Goal: Transaction & Acquisition: Register for event/course

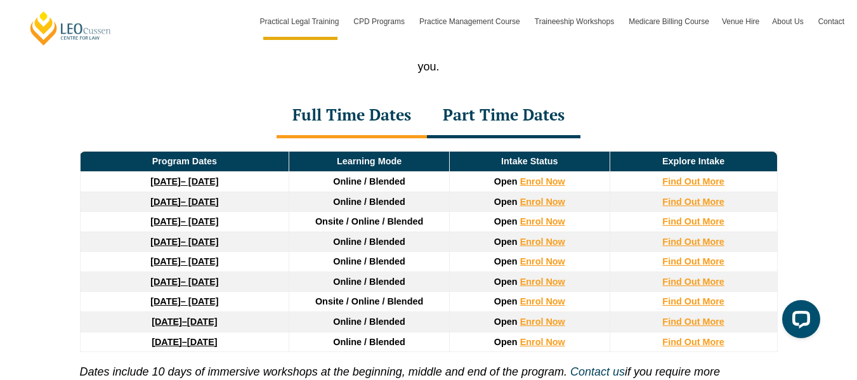
scroll to position [1717, 0]
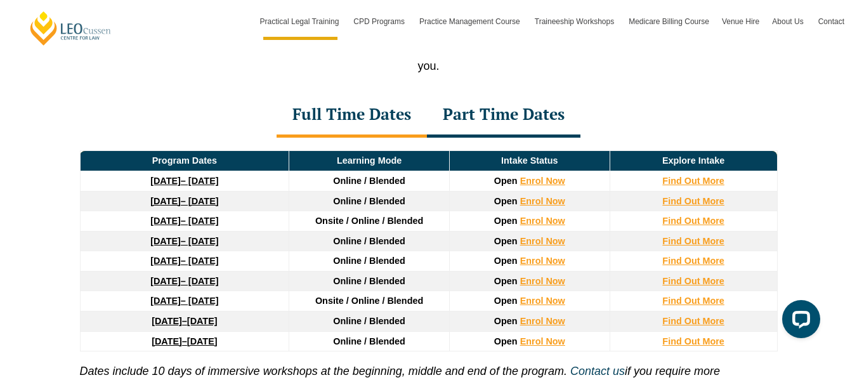
click at [521, 117] on div "Part Time Dates" at bounding box center [504, 115] width 154 height 44
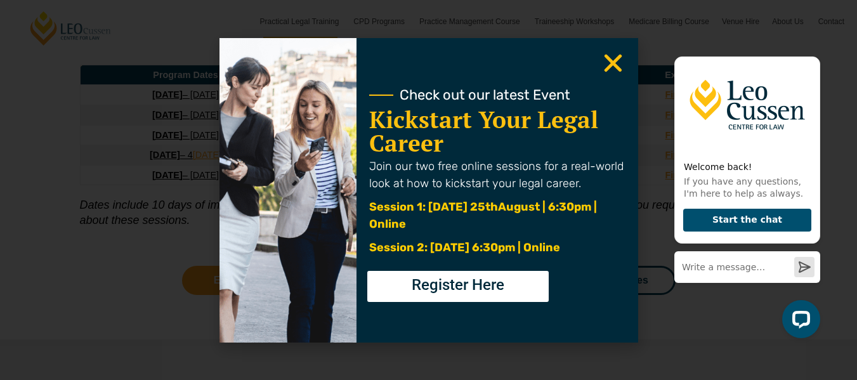
scroll to position [1826, 0]
click at [615, 64] on use "Close" at bounding box center [613, 63] width 18 height 18
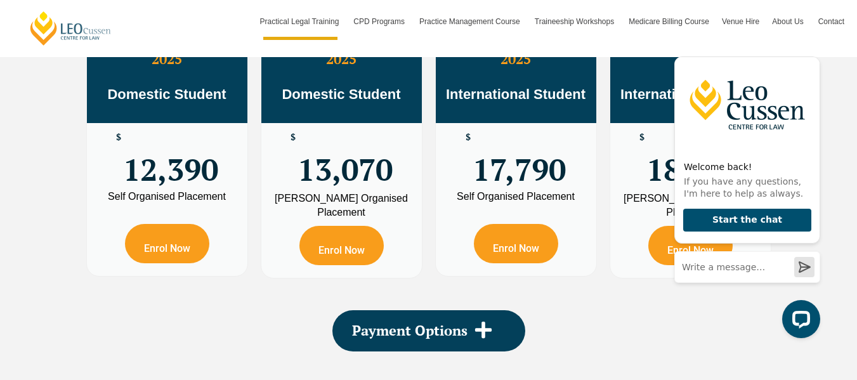
scroll to position [2329, 0]
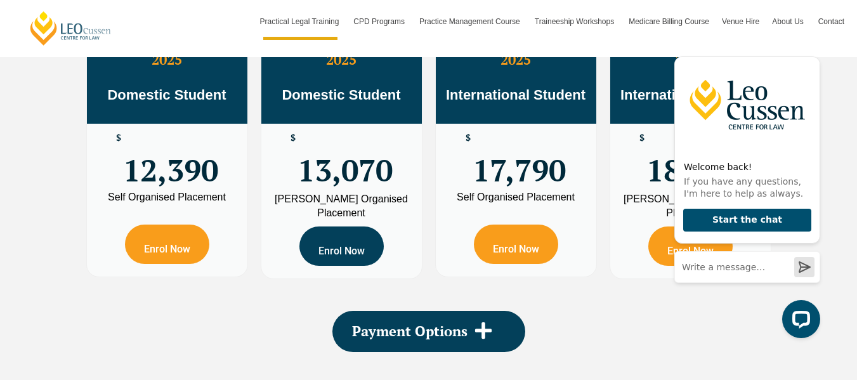
click at [339, 256] on link "Enrol Now" at bounding box center [341, 245] width 84 height 39
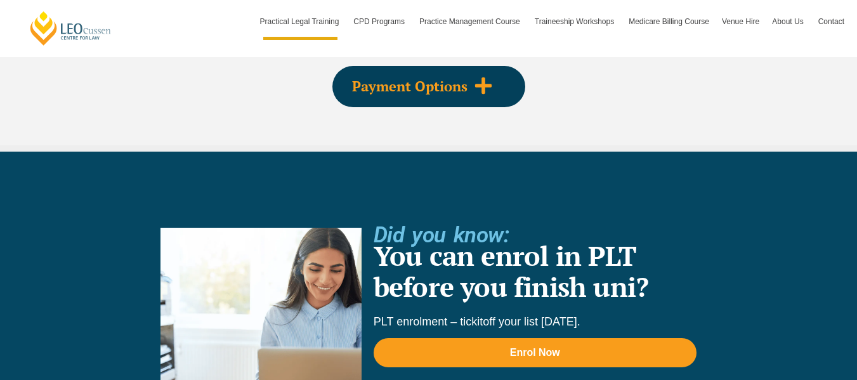
click at [483, 106] on div "Payment Options" at bounding box center [428, 86] width 193 height 41
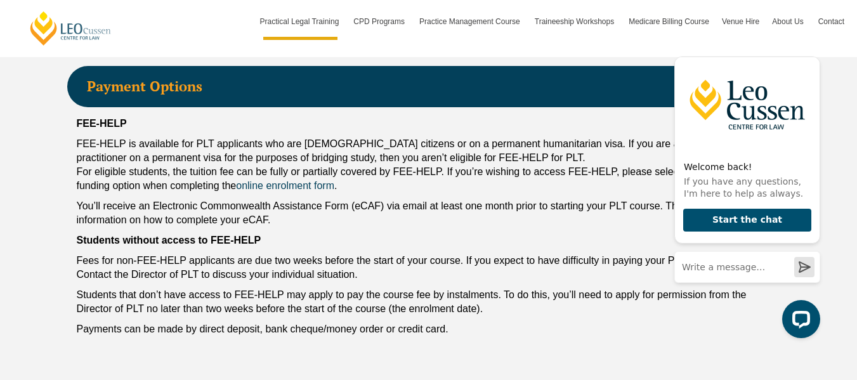
click at [488, 265] on p "Fees for non-FEE-HELP applicants are due two weeks before the start of your cou…" at bounding box center [429, 268] width 704 height 28
click at [627, 115] on div "FEE-HELP FEE-HELP is available for PLT applicants who are Australian citizens o…" at bounding box center [428, 229] width 723 height 245
click at [812, 45] on icon "Hide greeting" at bounding box center [812, 46] width 7 height 7
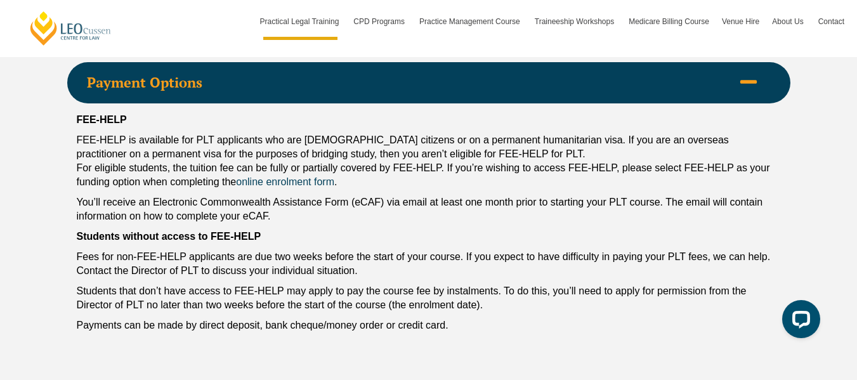
scroll to position [2636, 0]
